Goal: Information Seeking & Learning: Learn about a topic

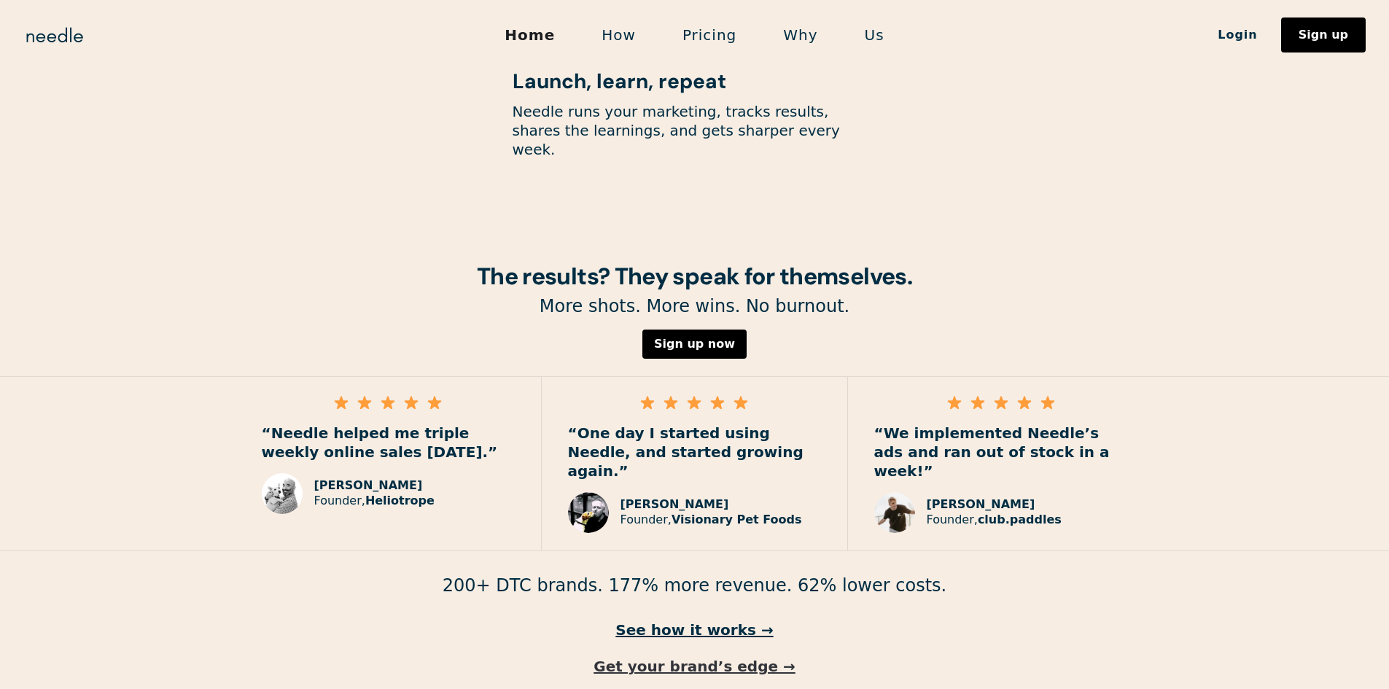
scroll to position [1988, 0]
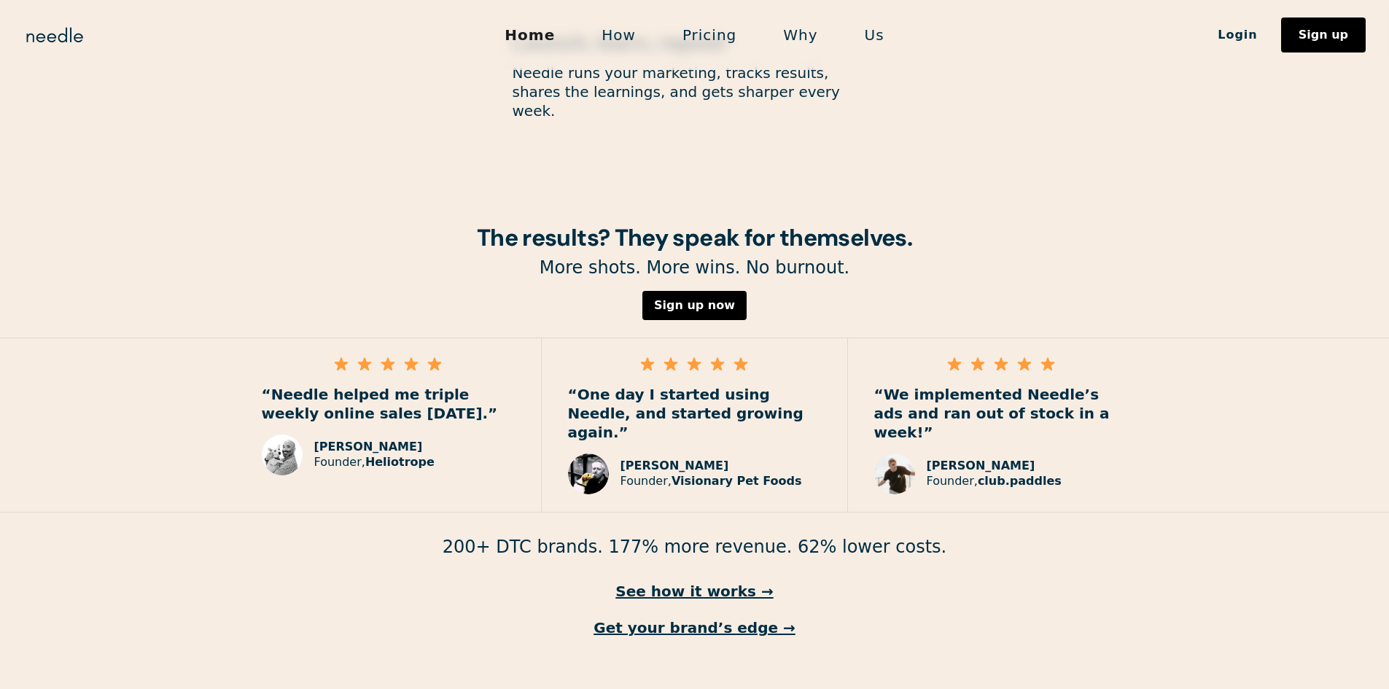
click at [875, 36] on link "Us" at bounding box center [875, 35] width 66 height 31
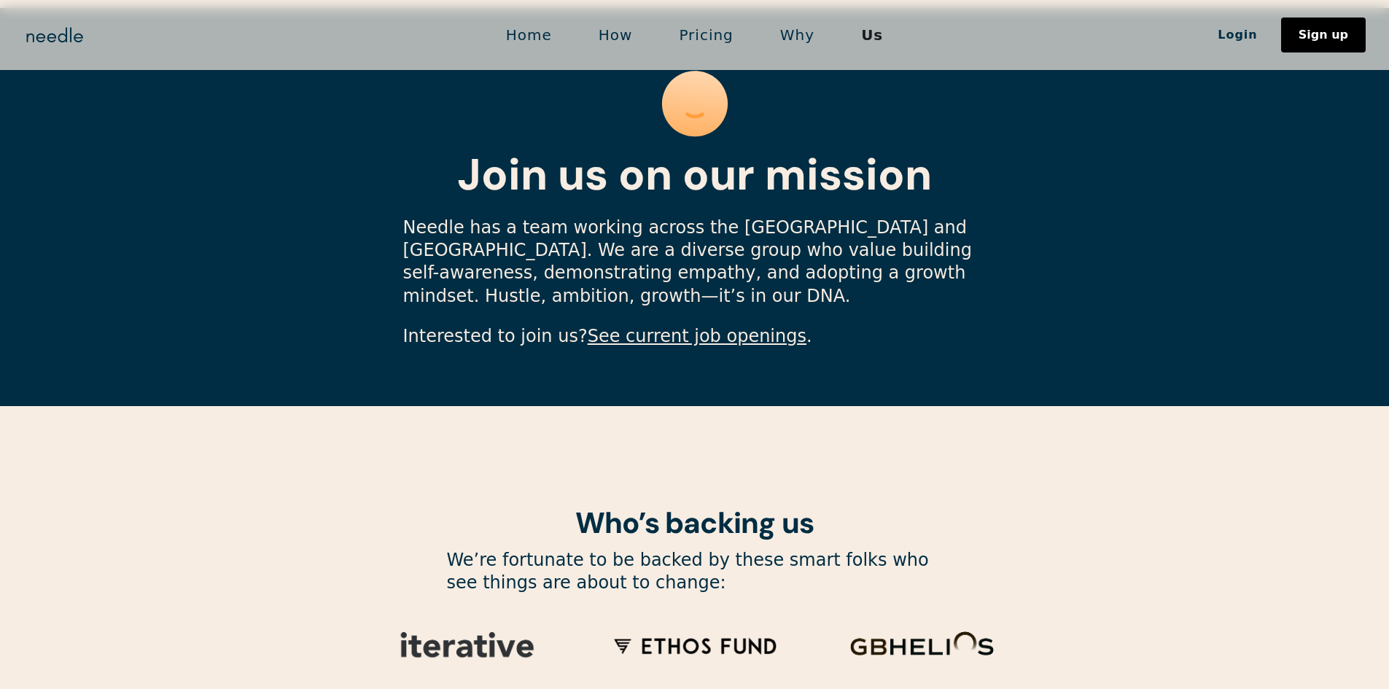
scroll to position [4248, 0]
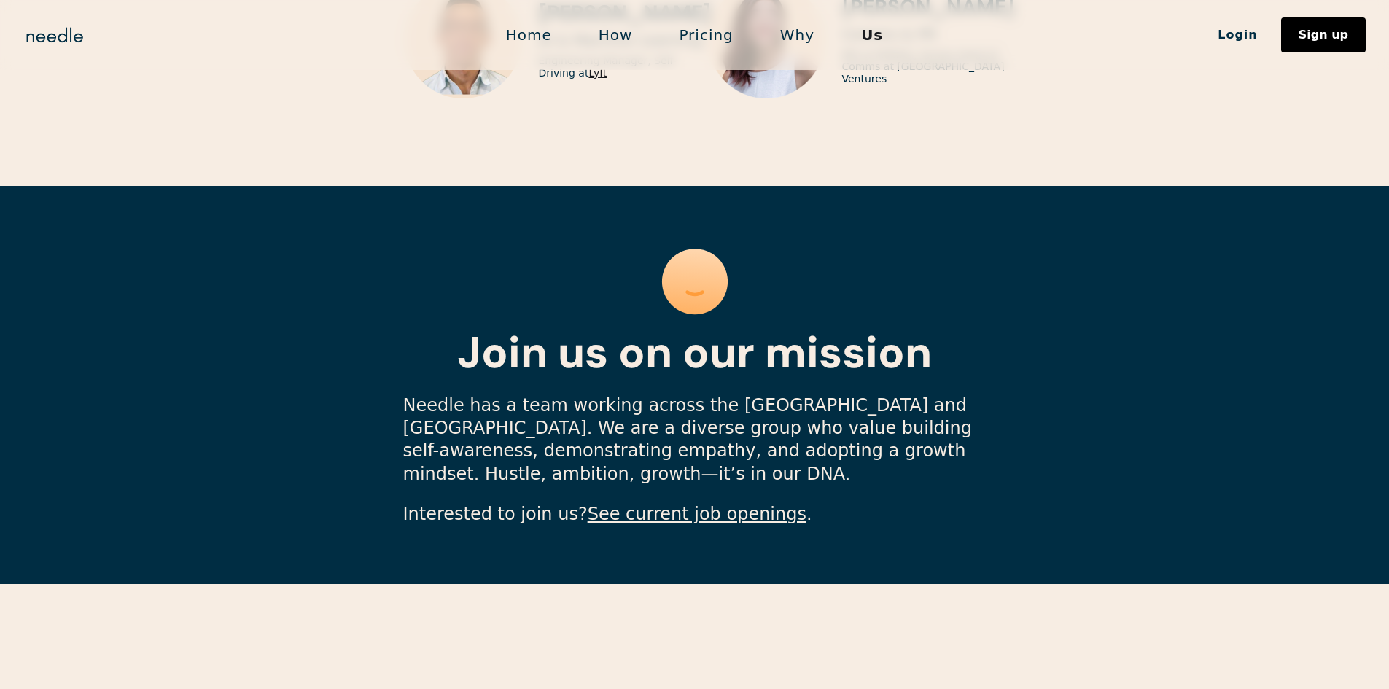
click at [544, 39] on link "Home" at bounding box center [529, 35] width 93 height 31
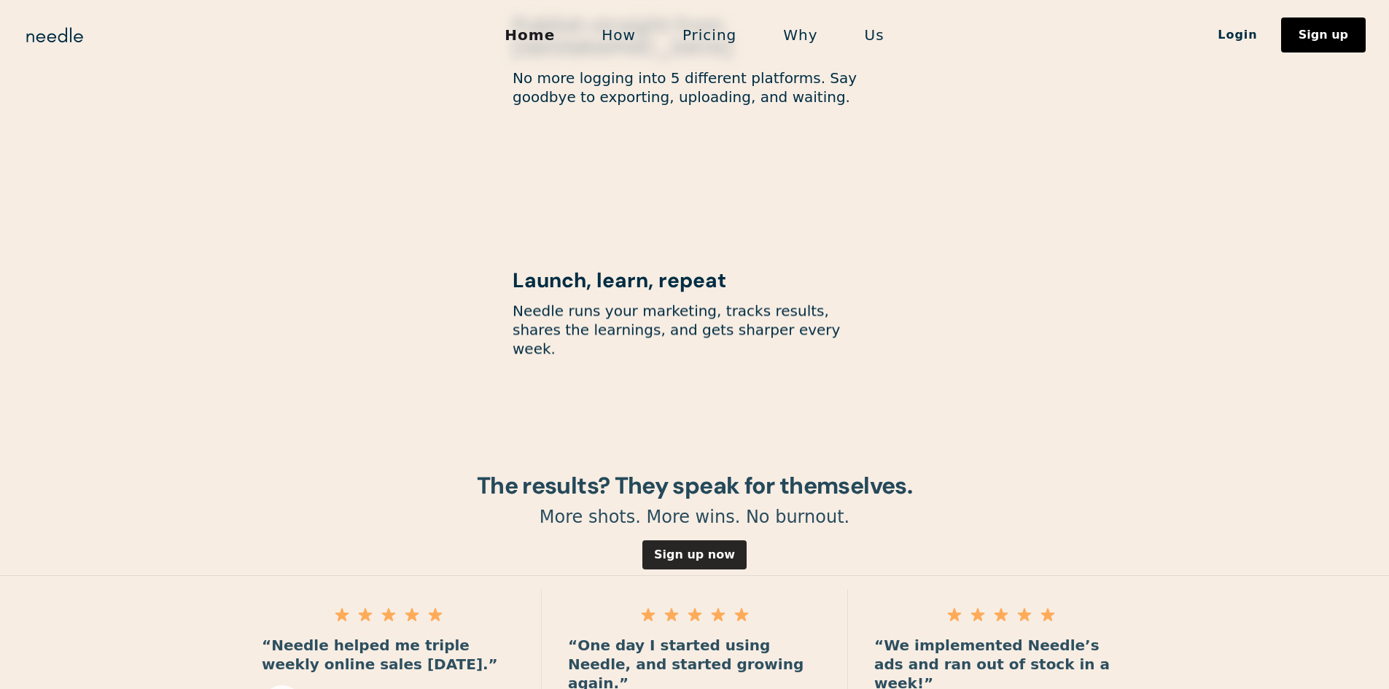
scroll to position [1988, 0]
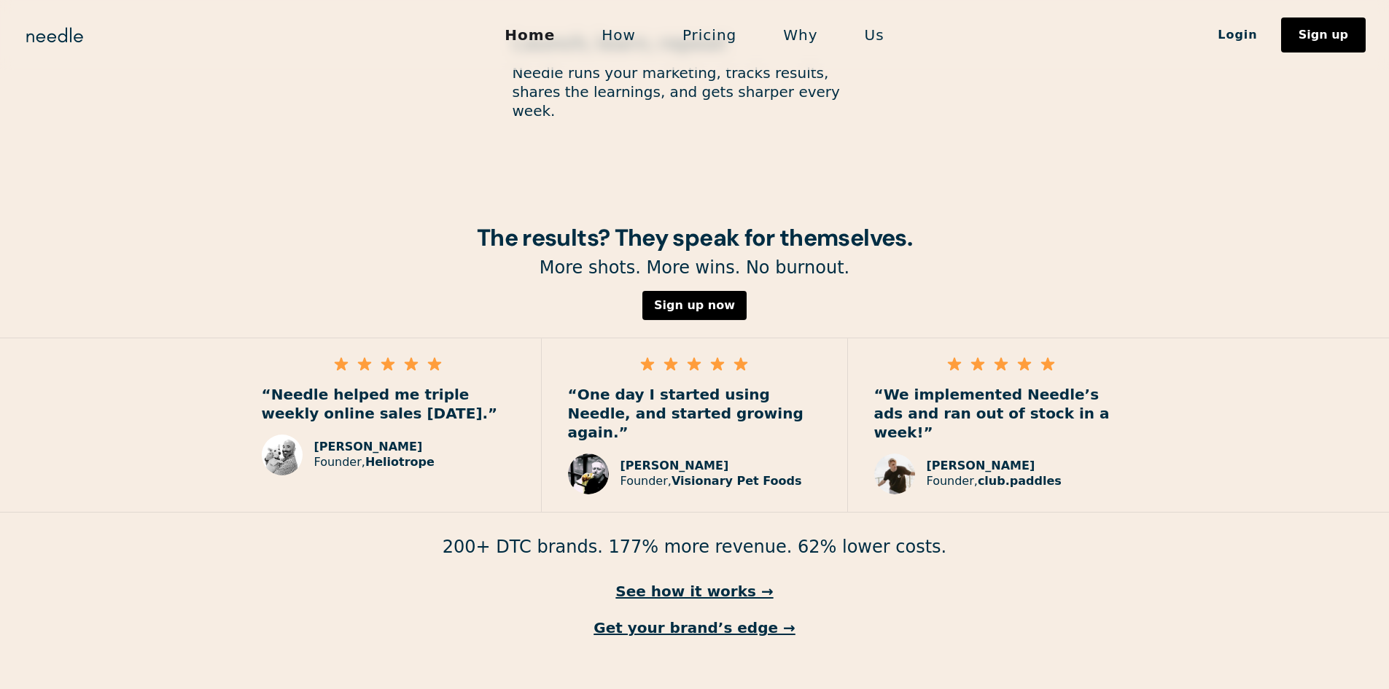
click at [632, 34] on link "How" at bounding box center [618, 35] width 81 height 31
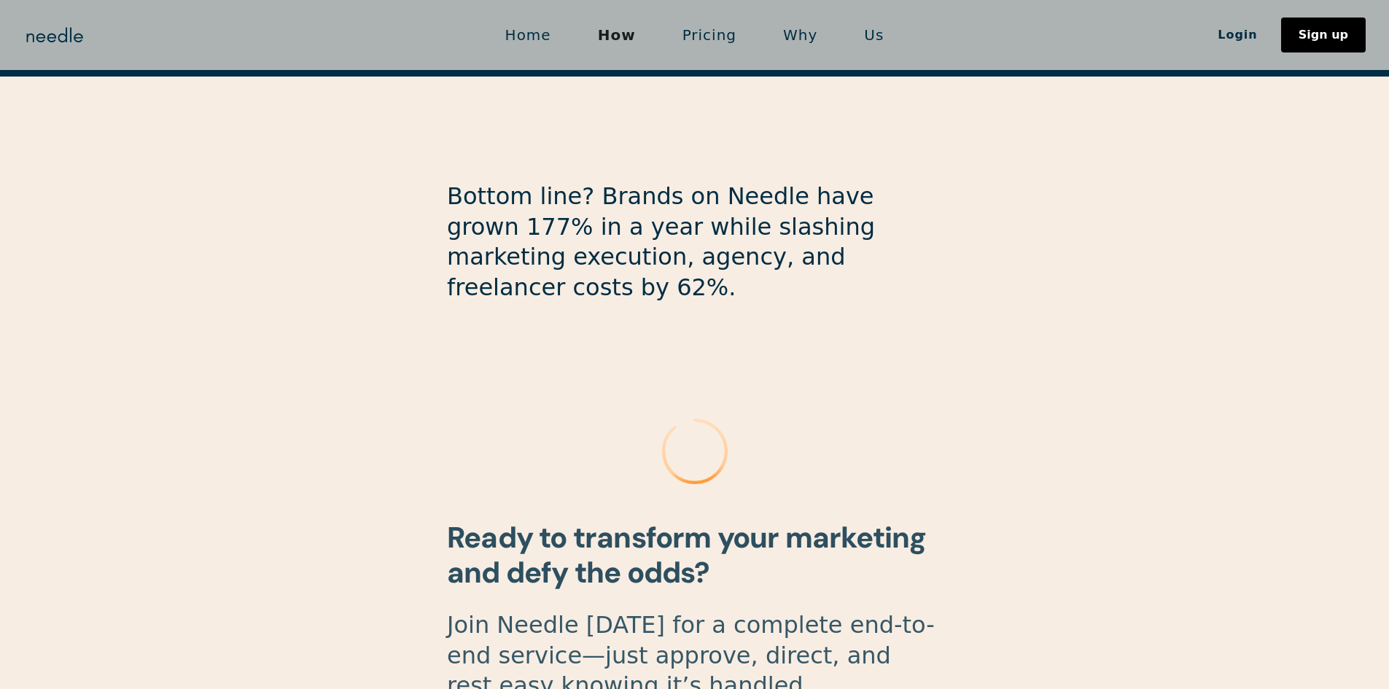
scroll to position [3832, 0]
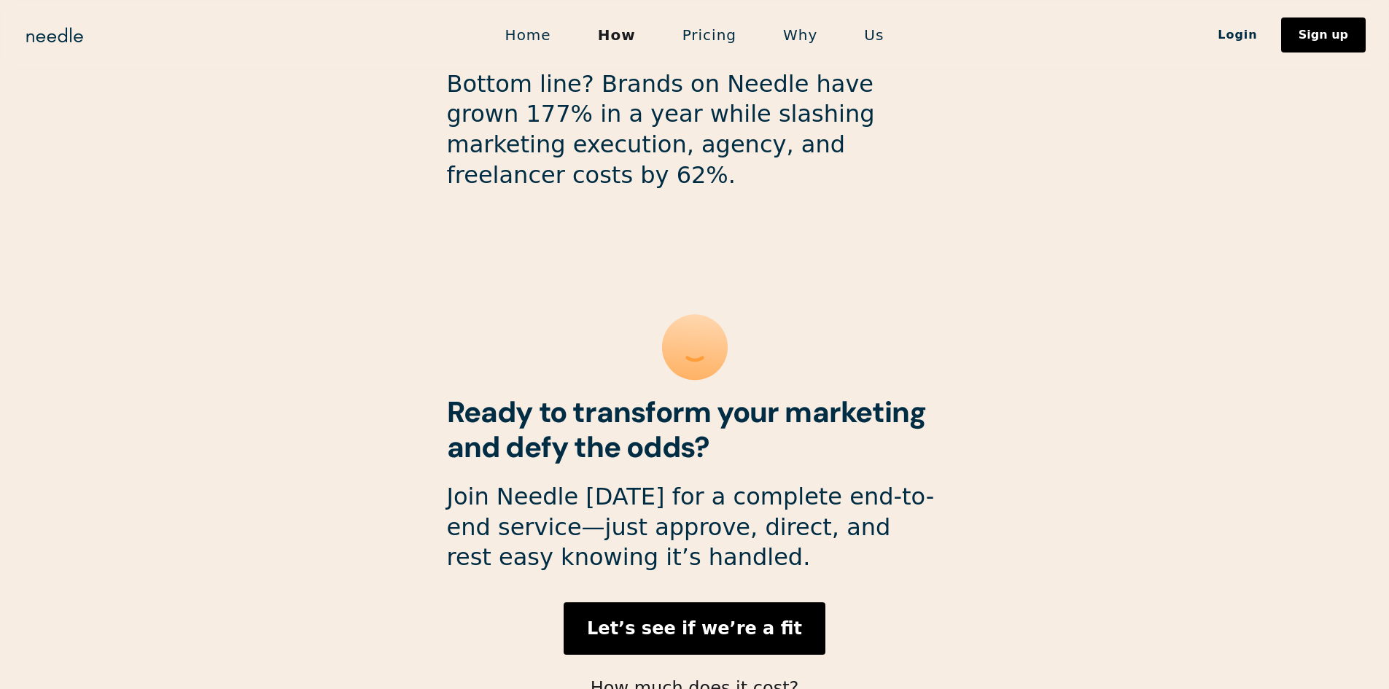
click at [792, 38] on link "Why" at bounding box center [800, 35] width 81 height 31
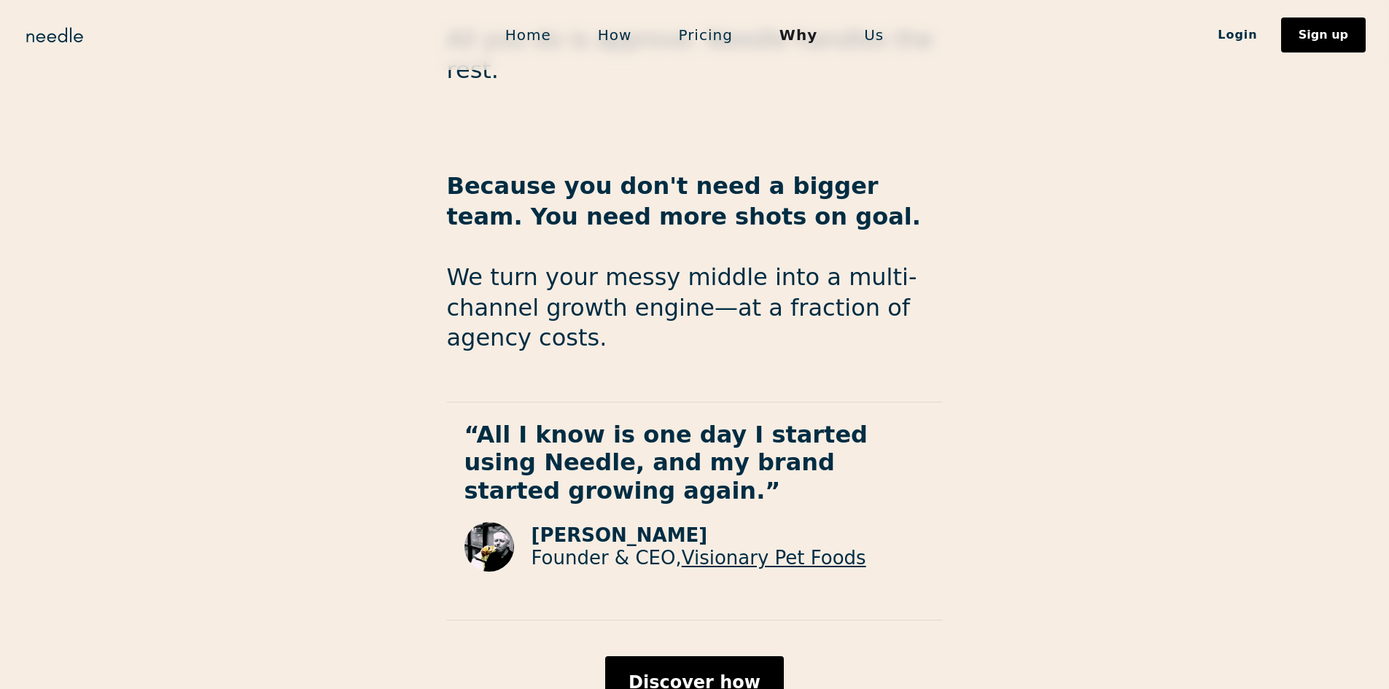
scroll to position [2346, 0]
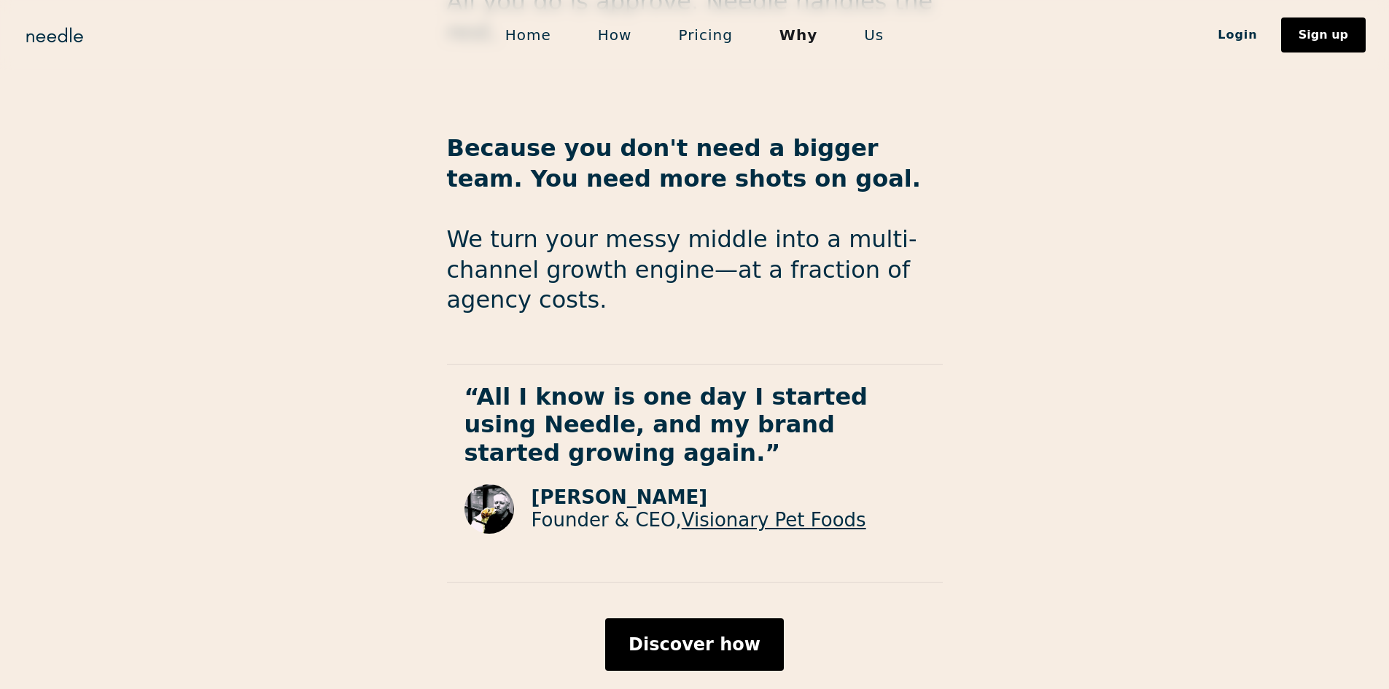
click at [872, 25] on link "Us" at bounding box center [874, 35] width 66 height 31
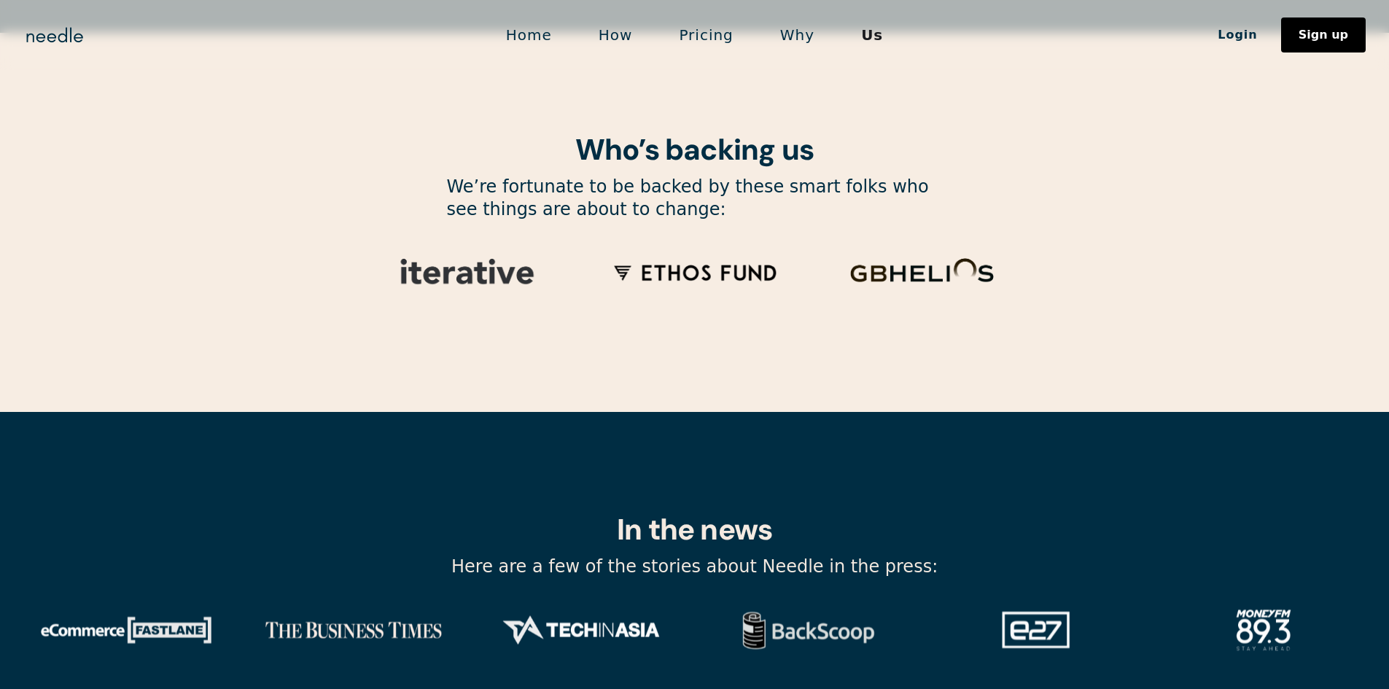
scroll to position [4831, 0]
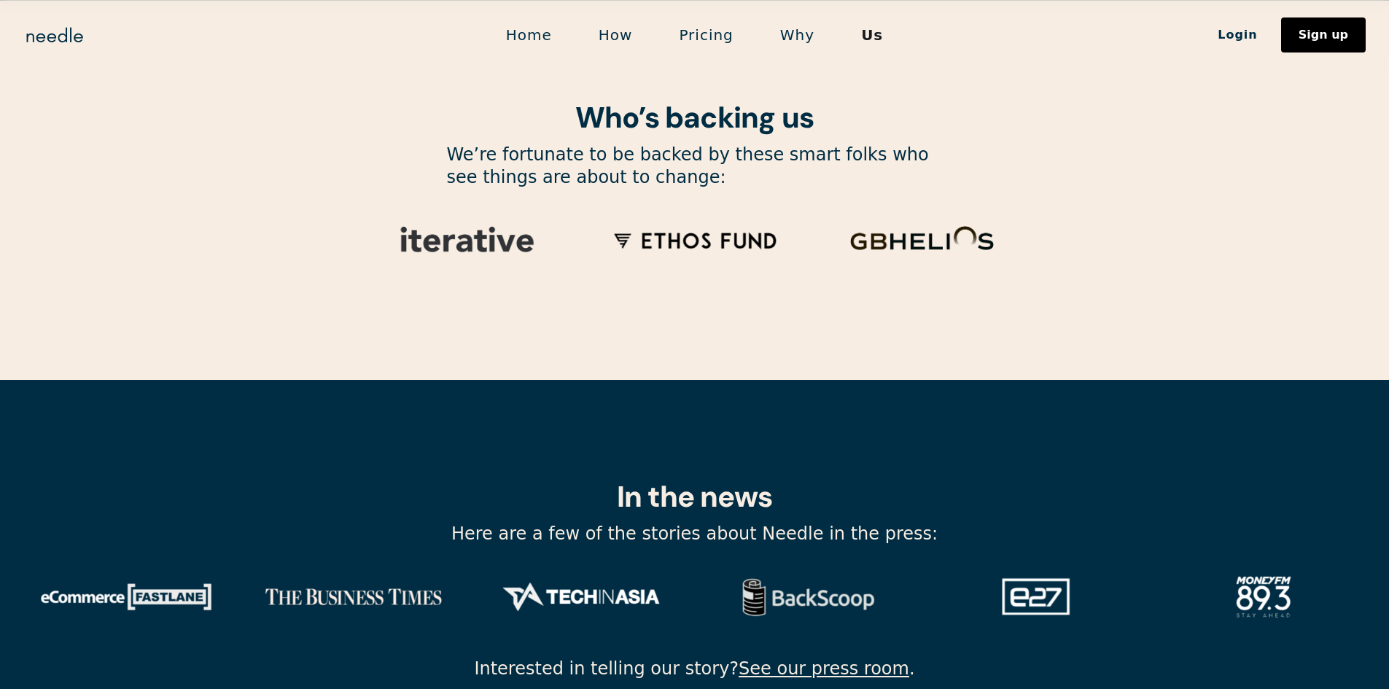
click at [527, 38] on link "Home" at bounding box center [529, 35] width 93 height 31
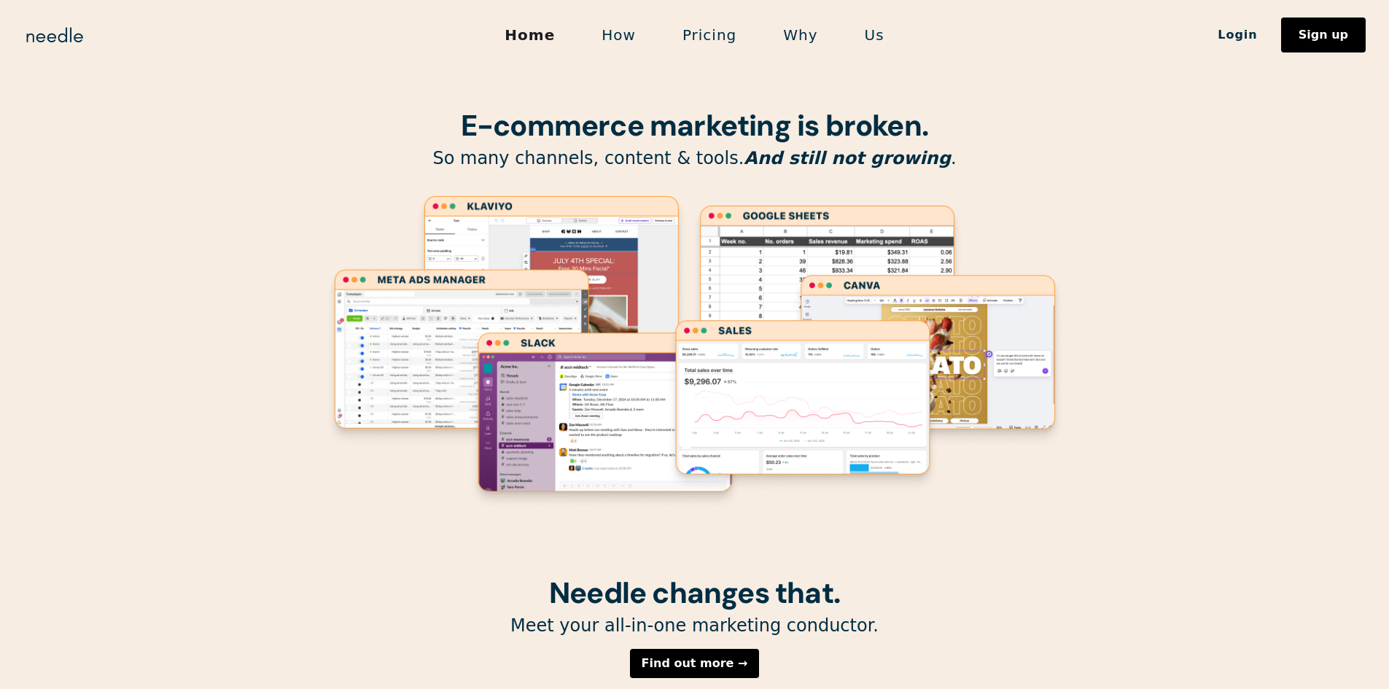
click at [883, 42] on link "Us" at bounding box center [875, 35] width 66 height 31
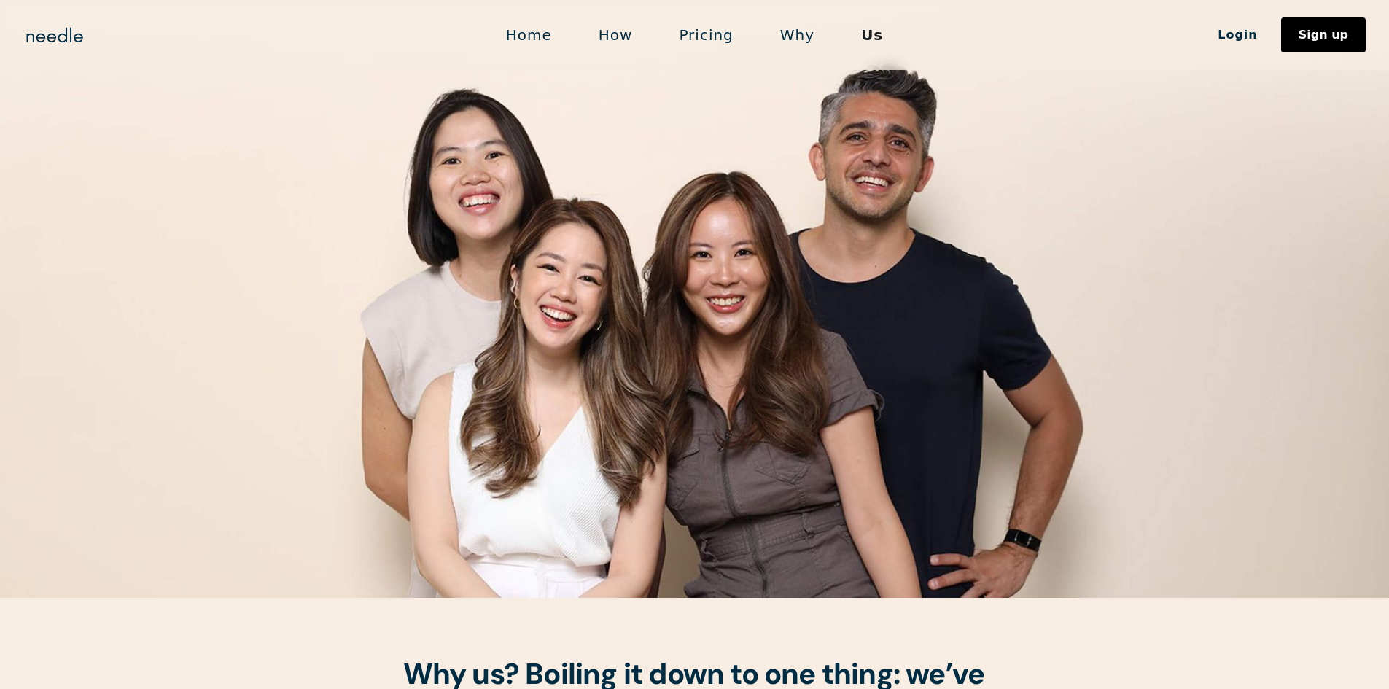
scroll to position [292, 0]
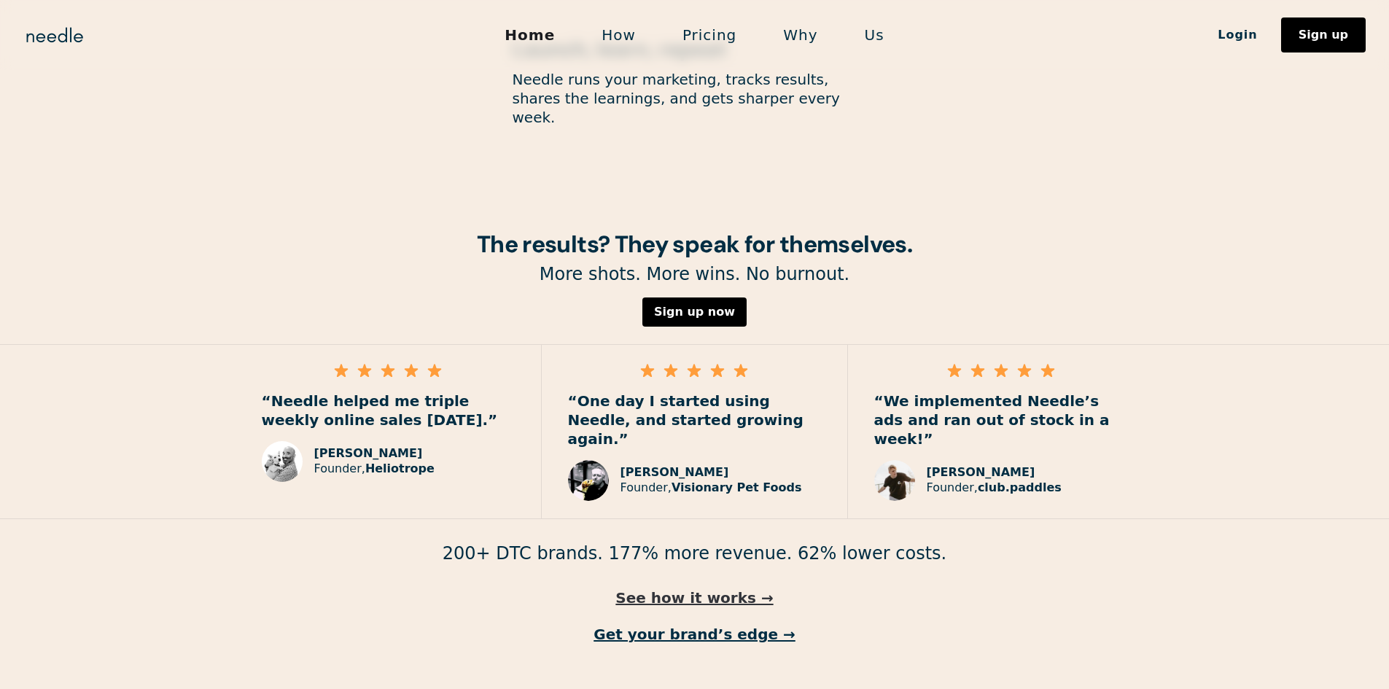
scroll to position [1988, 0]
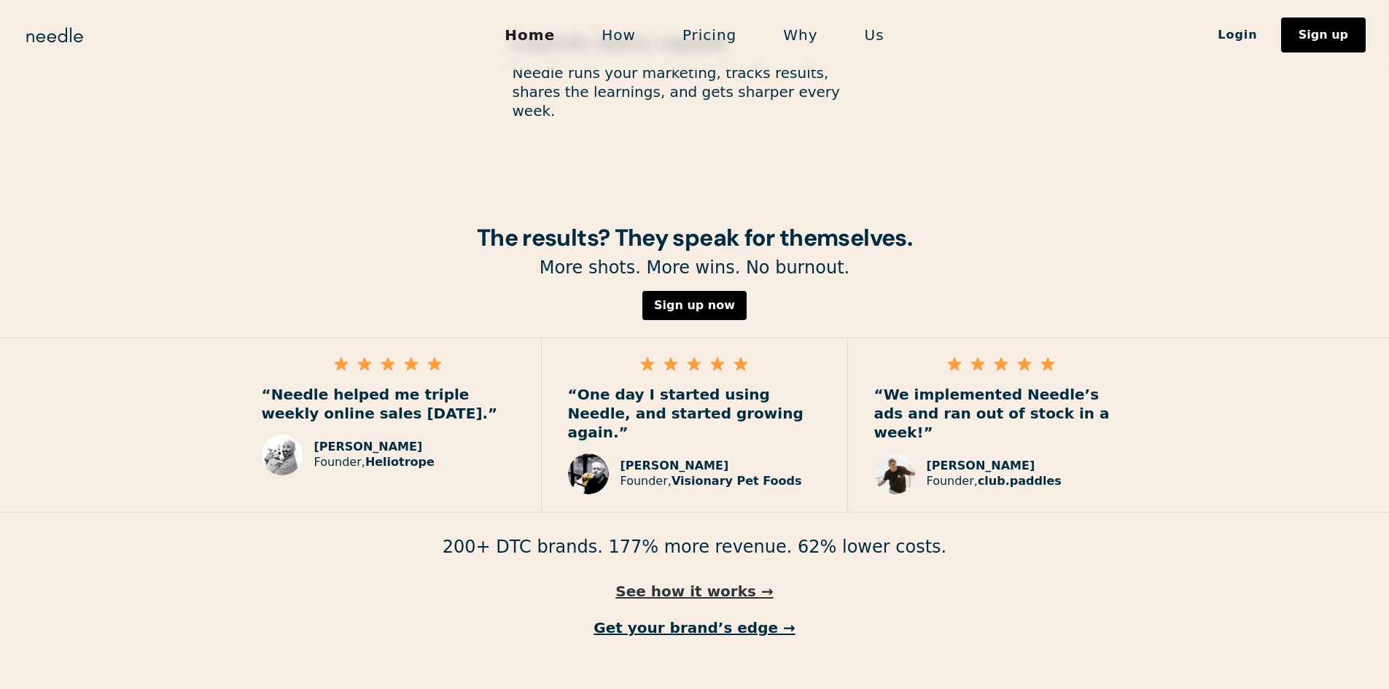
click at [683, 582] on link "See how it works →" at bounding box center [694, 591] width 1389 height 19
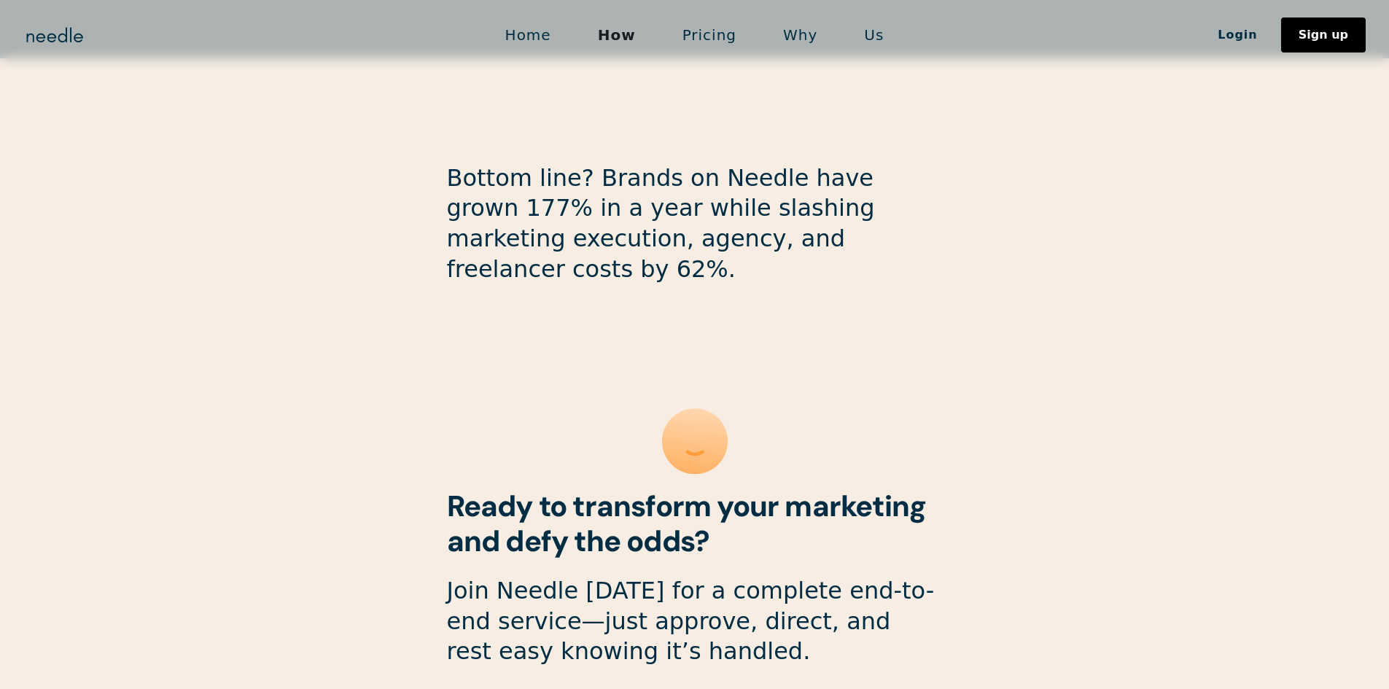
scroll to position [3613, 0]
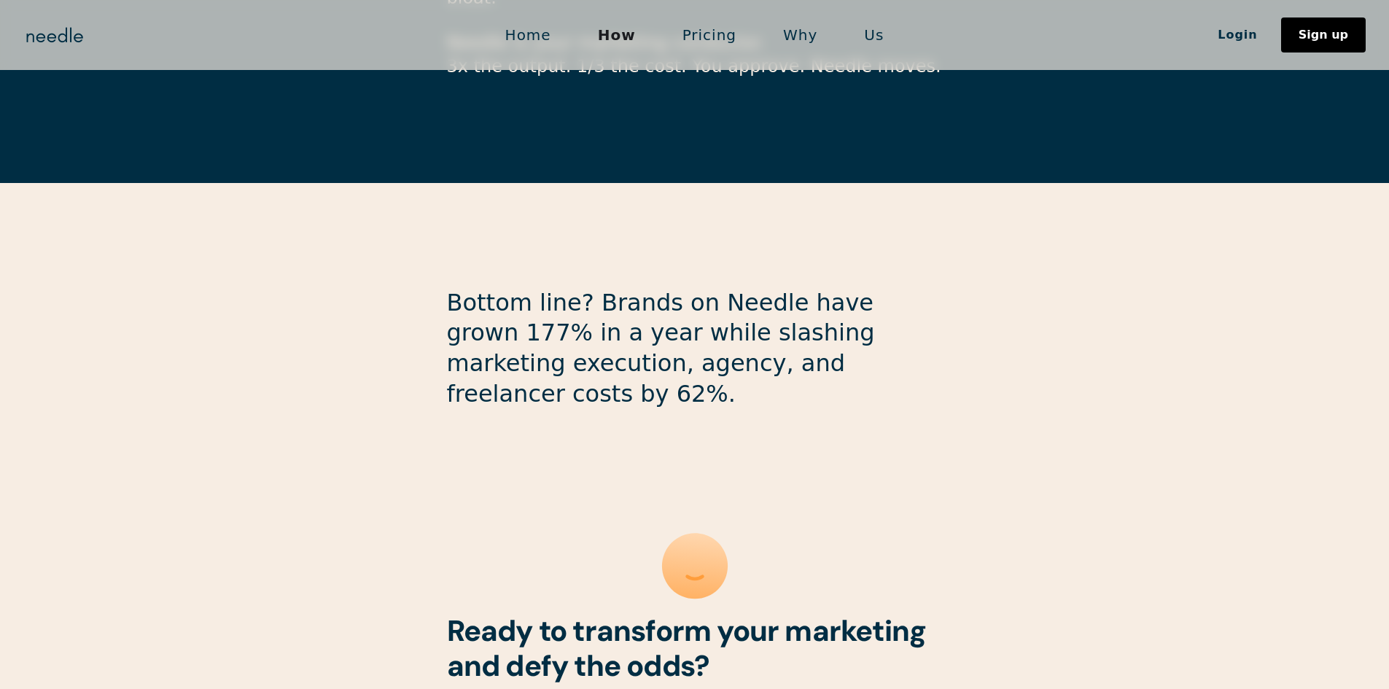
click at [712, 39] on link "Pricing" at bounding box center [709, 35] width 101 height 31
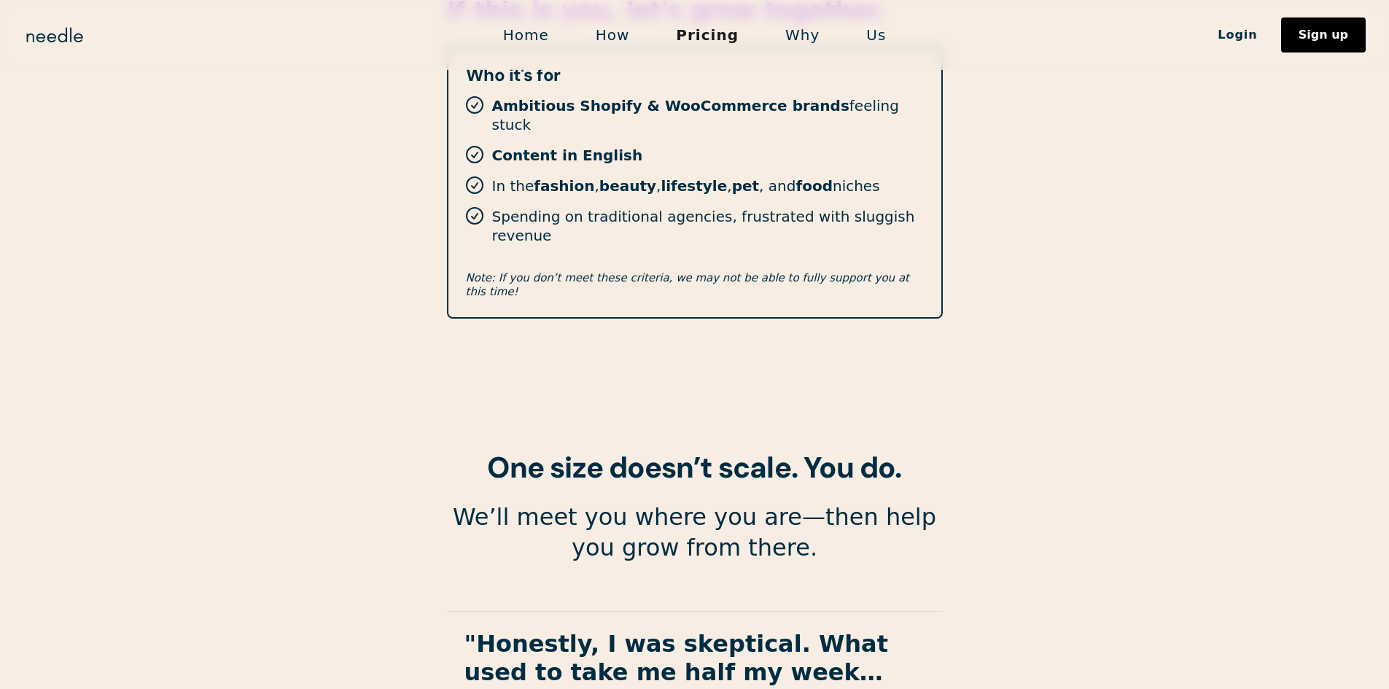
scroll to position [2176, 0]
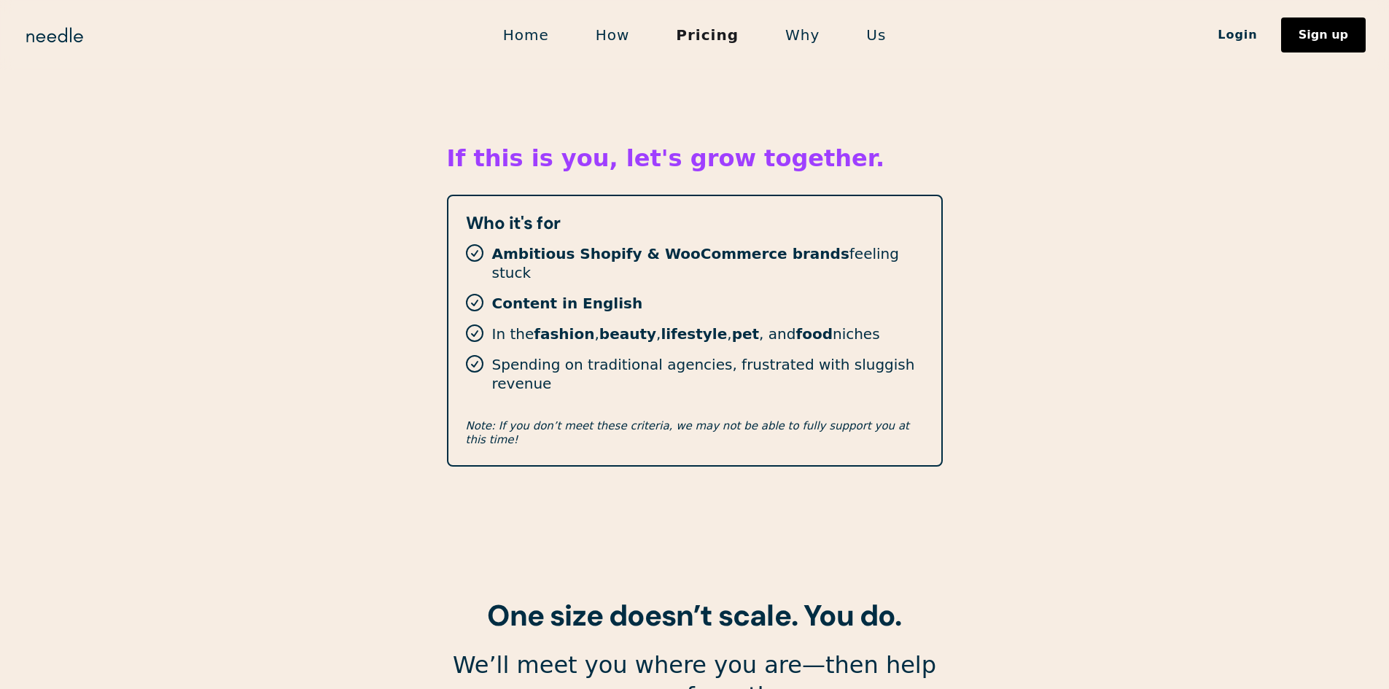
click at [792, 42] on link "Why" at bounding box center [802, 35] width 81 height 31
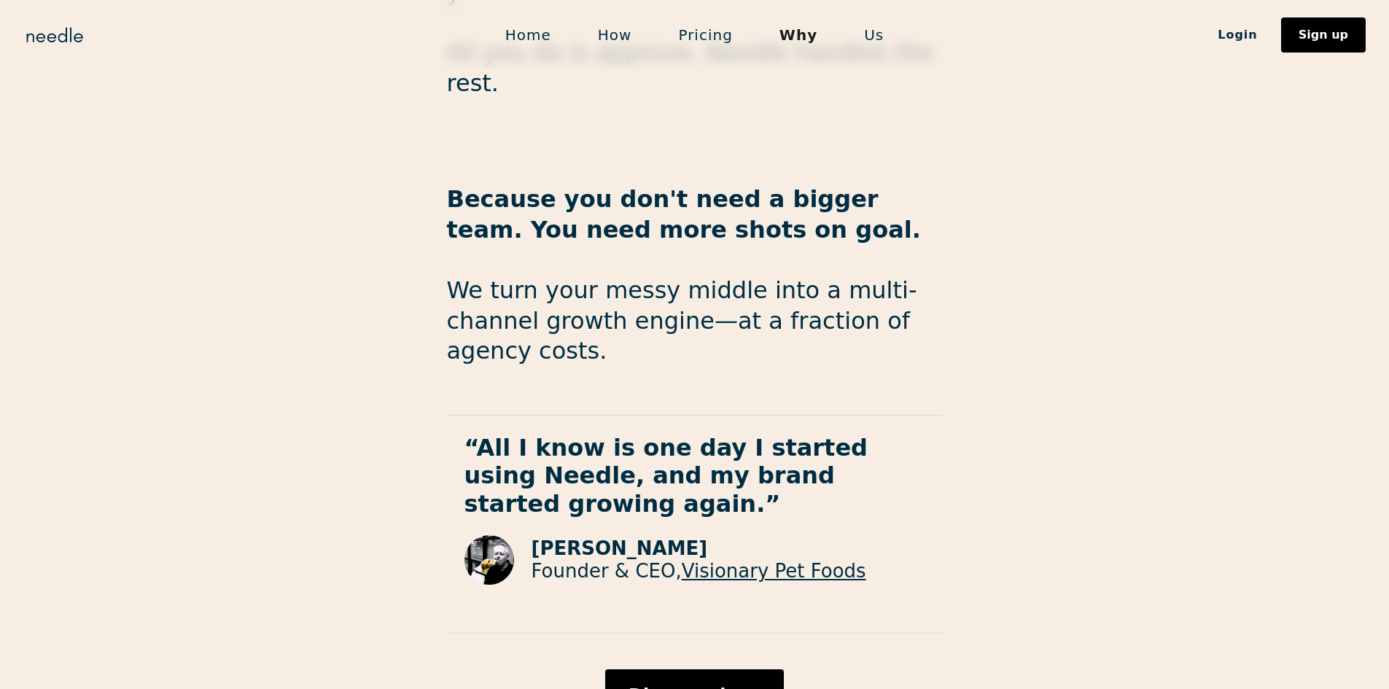
scroll to position [2346, 0]
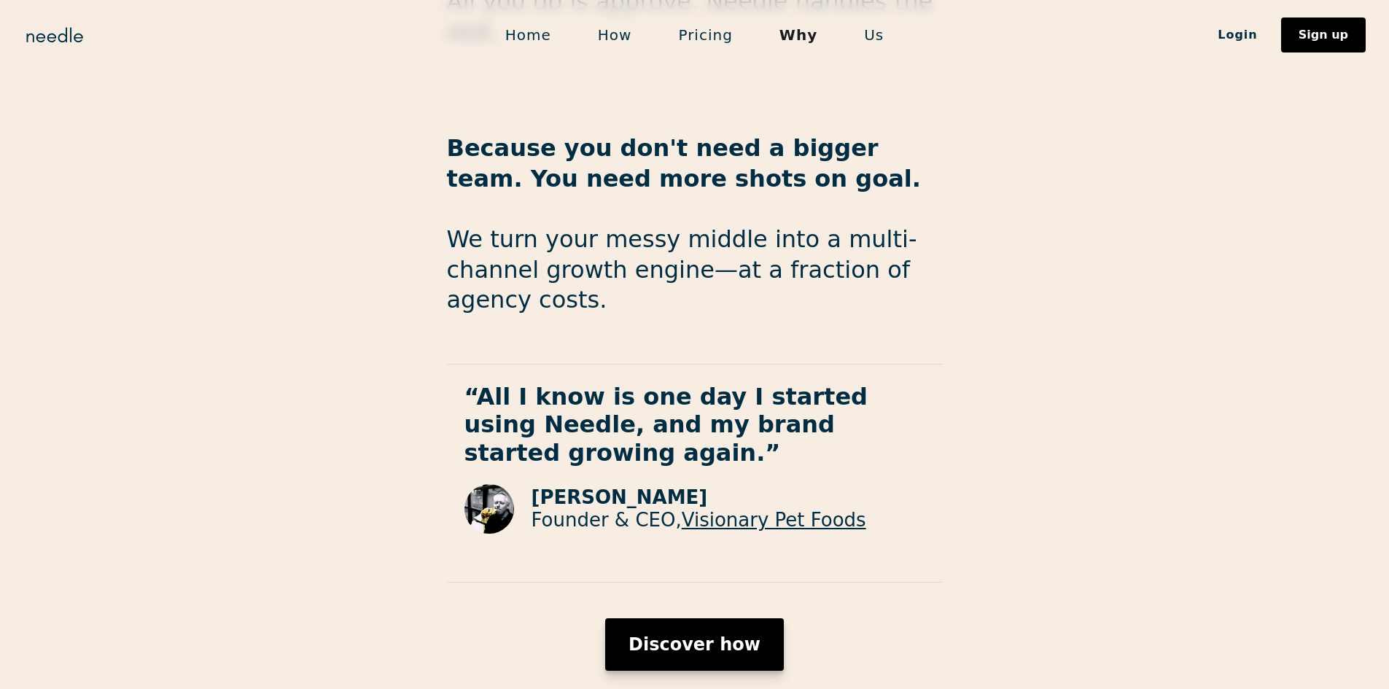
click at [743, 636] on div "Discover how" at bounding box center [695, 645] width 132 height 18
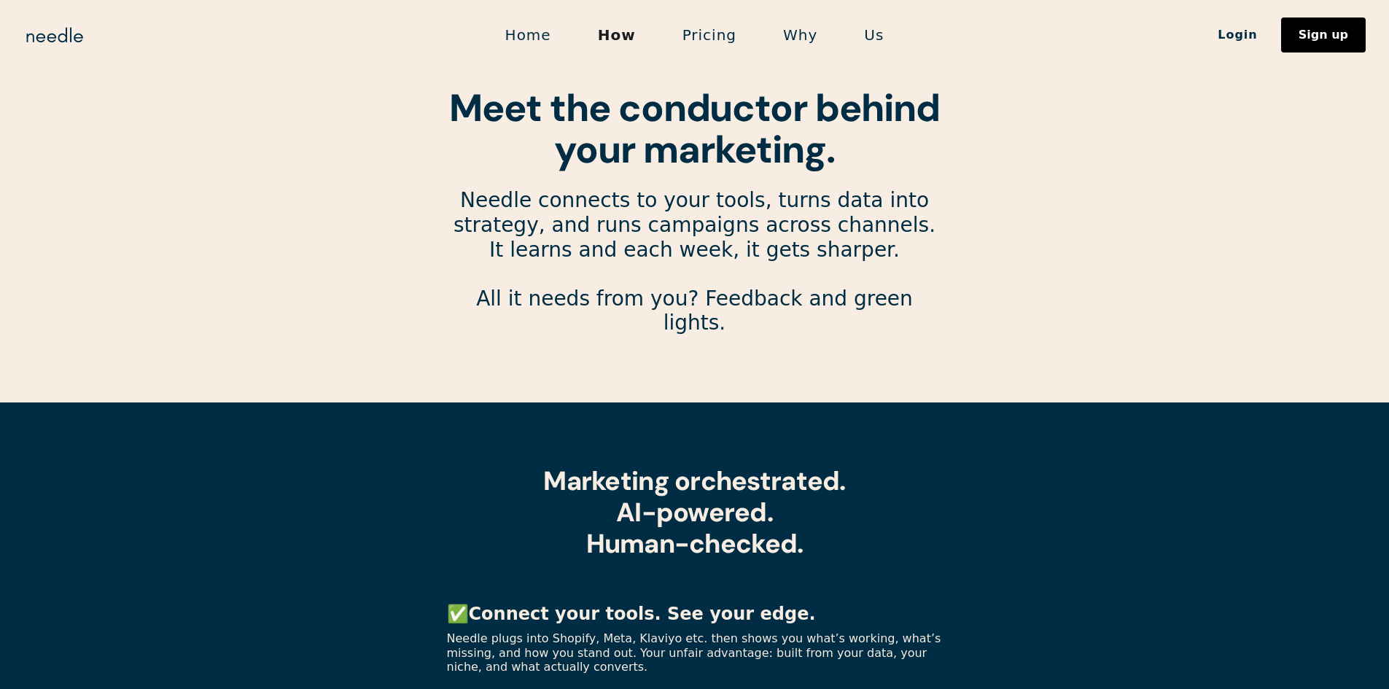
click at [879, 36] on link "Us" at bounding box center [874, 35] width 66 height 31
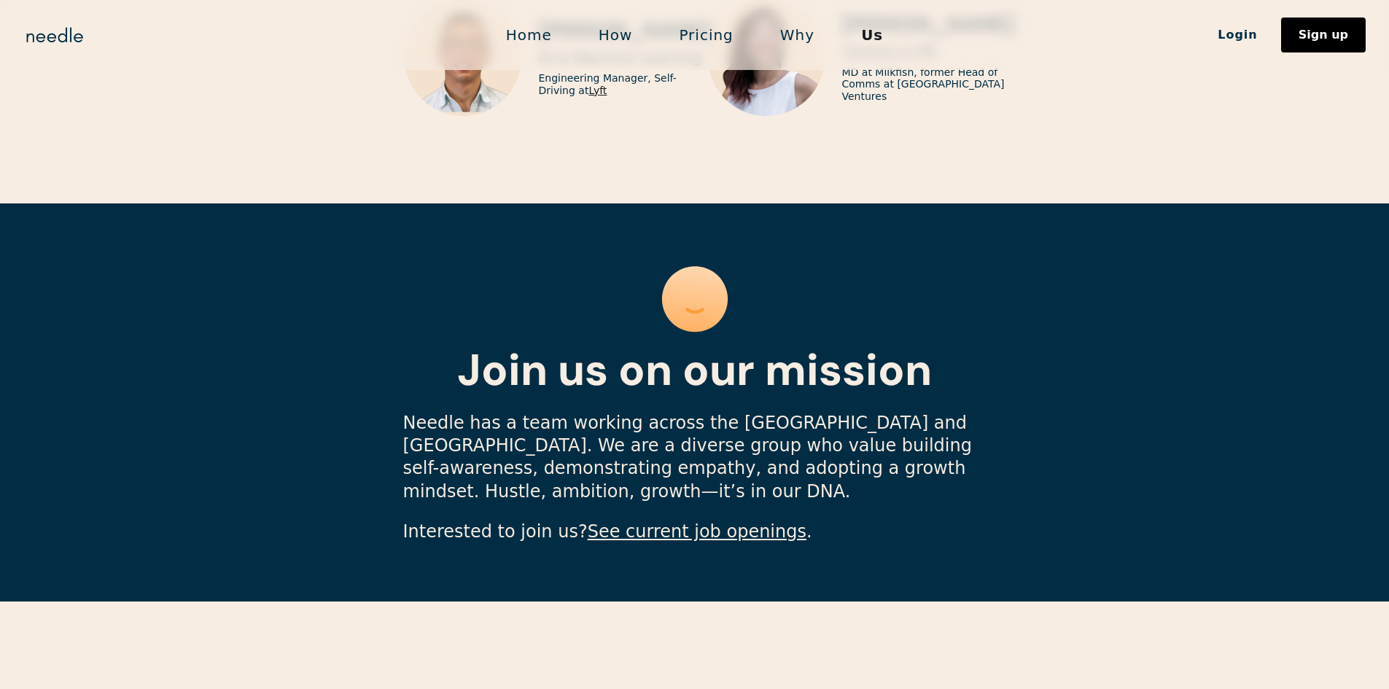
scroll to position [4449, 0]
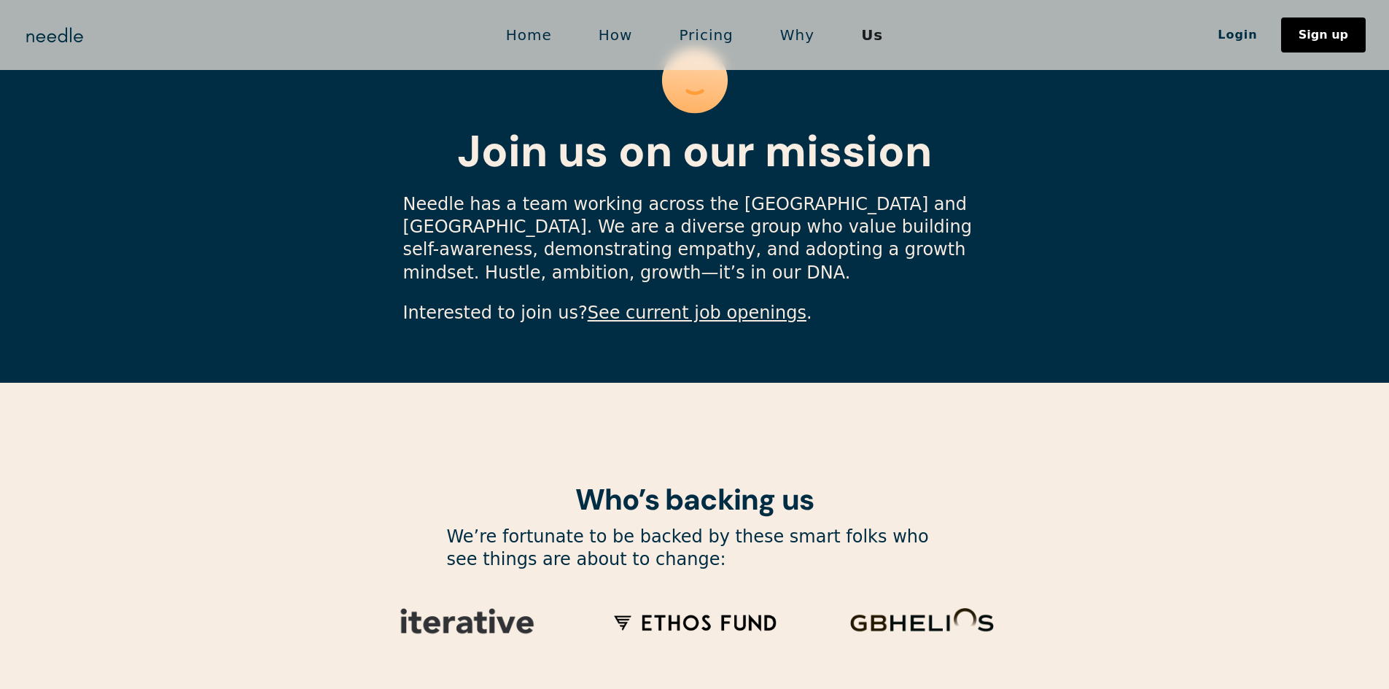
click at [726, 303] on link "See current job openings" at bounding box center [697, 313] width 219 height 20
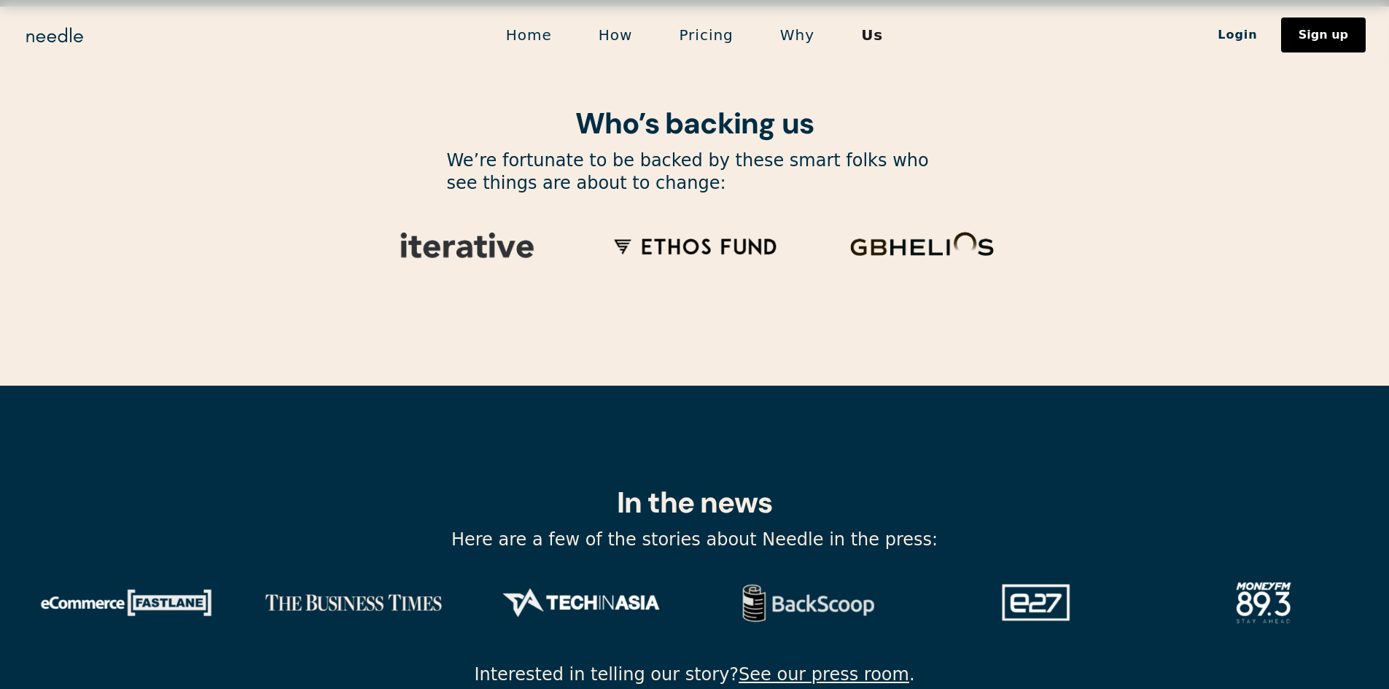
scroll to position [4831, 0]
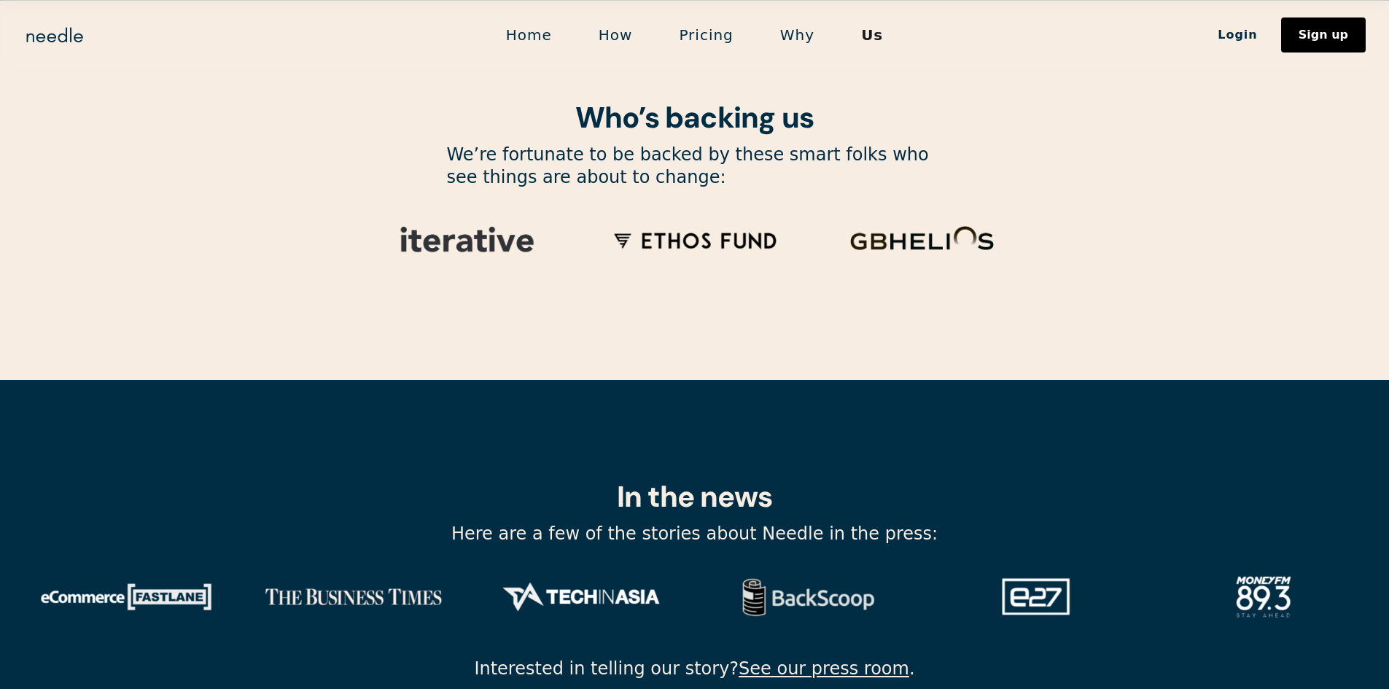
click at [848, 659] on link "See our press room" at bounding box center [824, 669] width 171 height 20
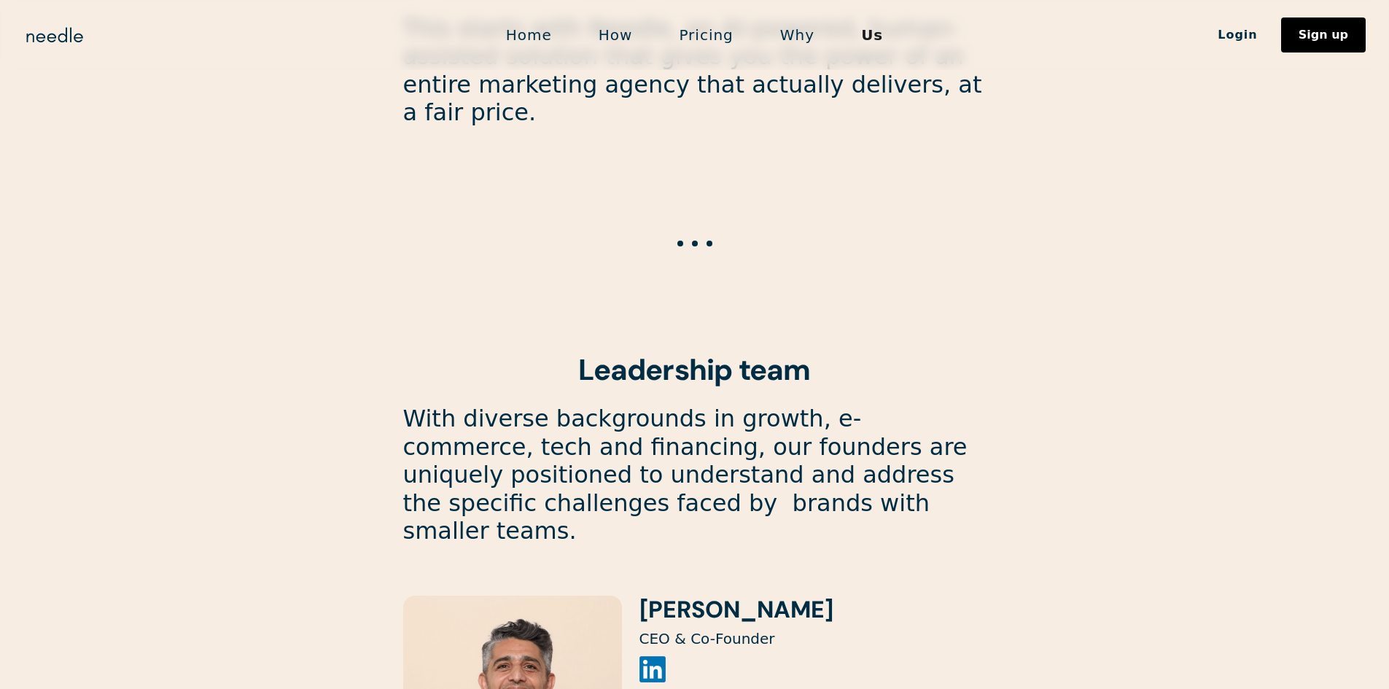
scroll to position [1039, 0]
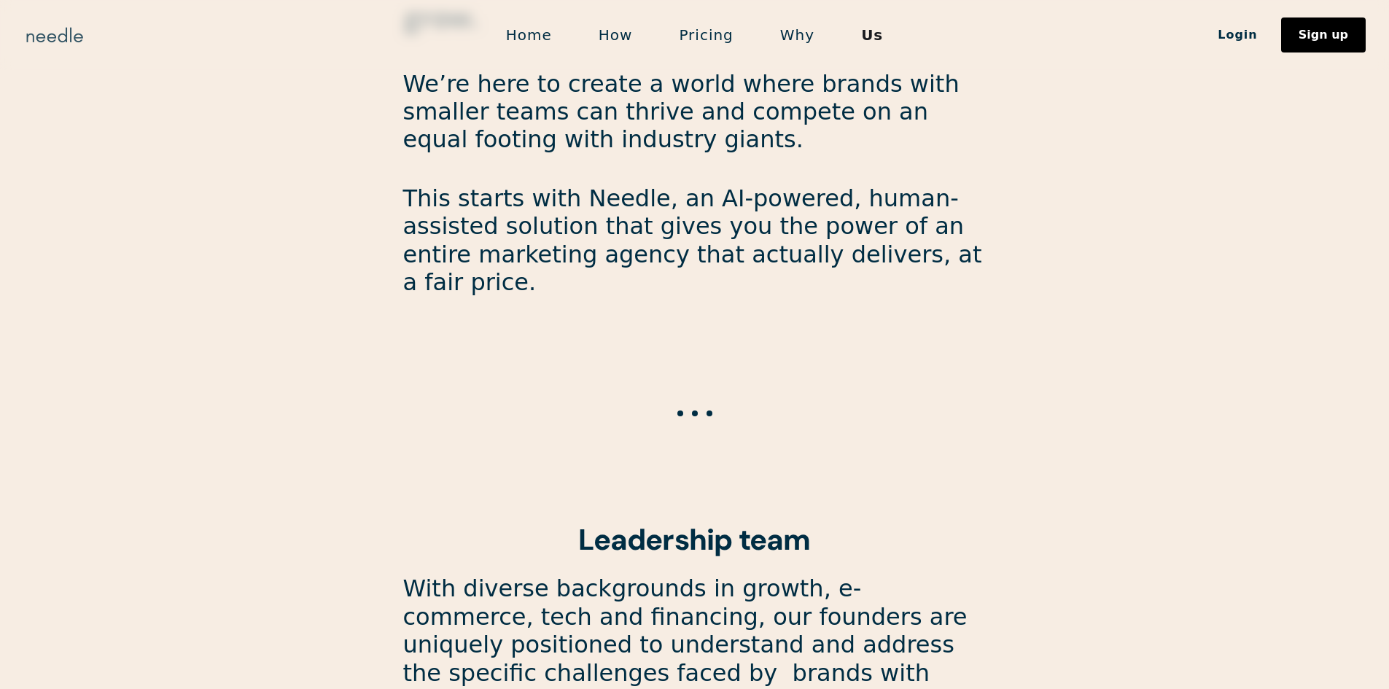
click at [33, 31] on img "home" at bounding box center [54, 34] width 63 height 23
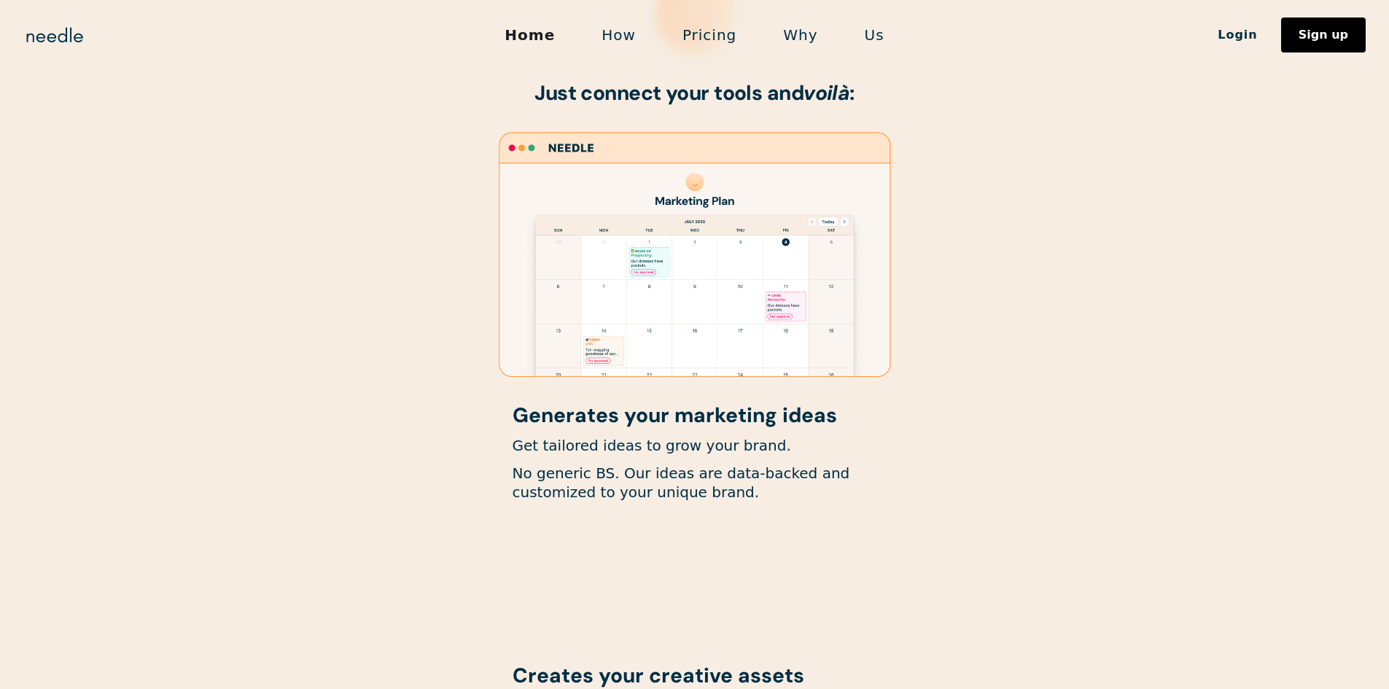
scroll to position [457, 0]
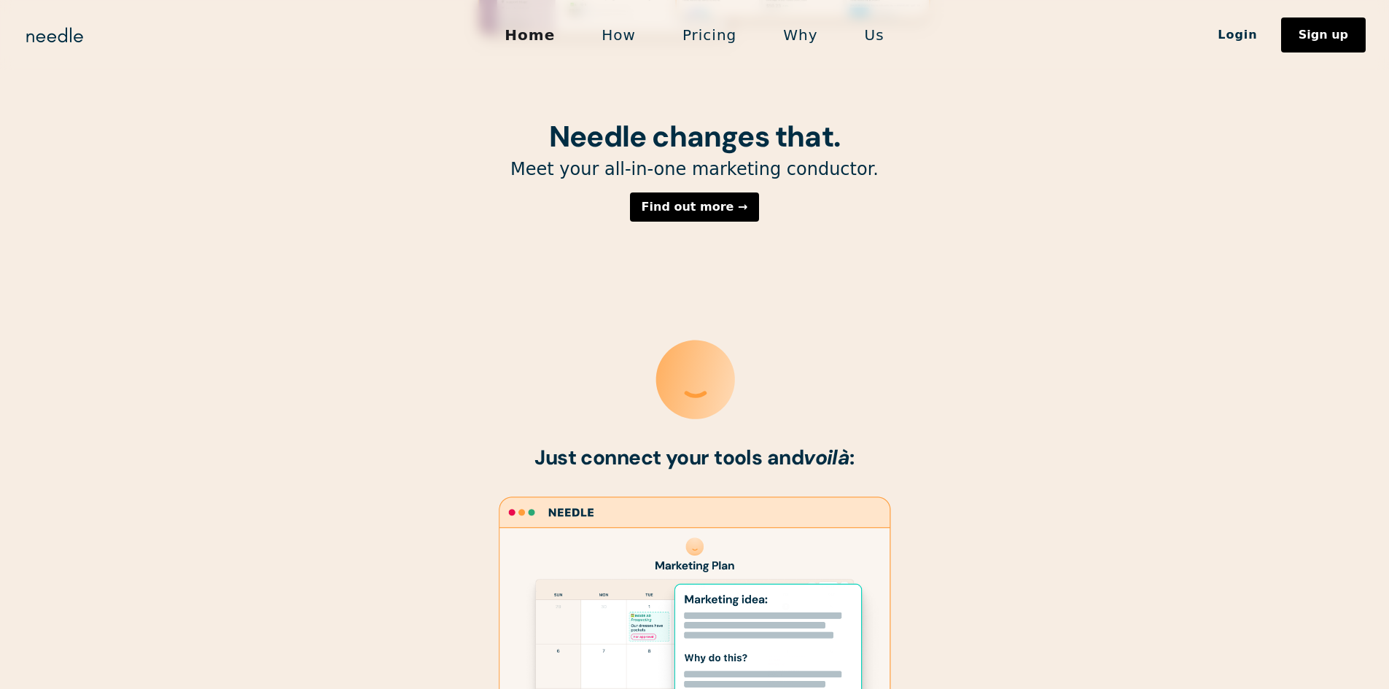
click at [882, 37] on link "Us" at bounding box center [875, 35] width 66 height 31
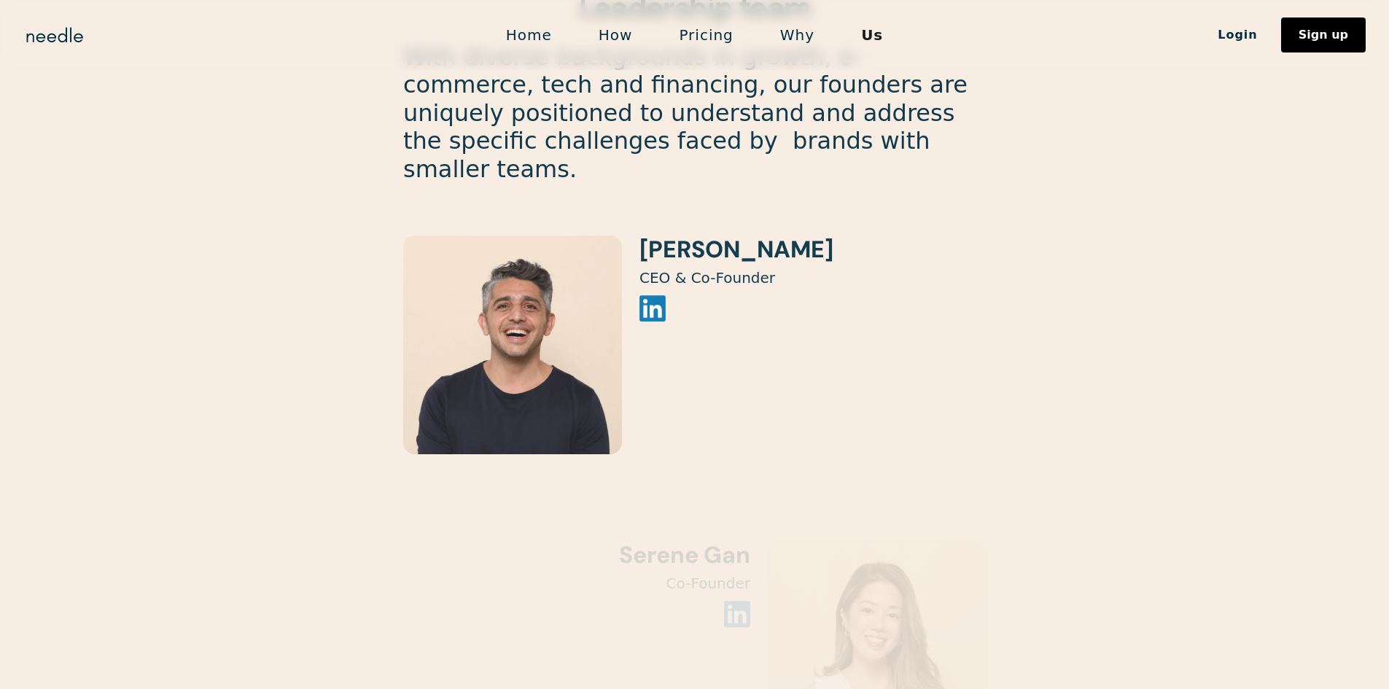
scroll to position [1678, 0]
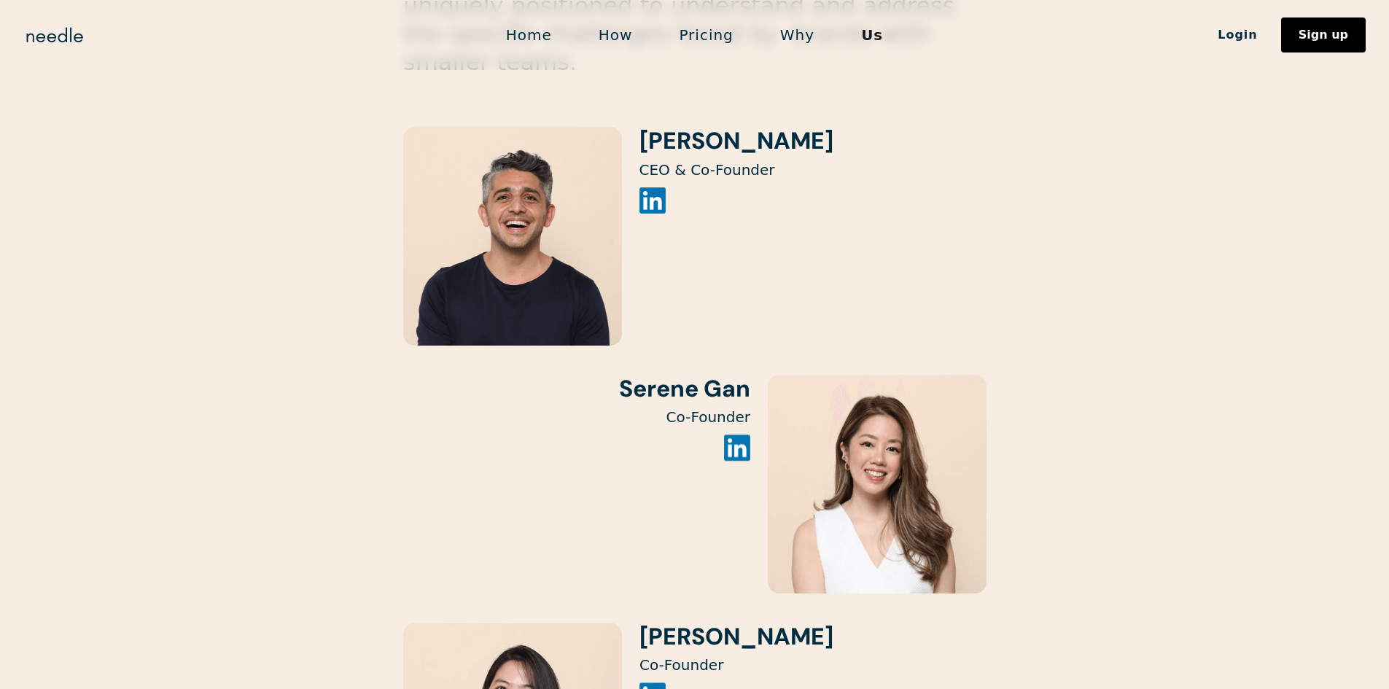
click at [658, 187] on img at bounding box center [653, 200] width 26 height 26
